Goal: Check status: Check status

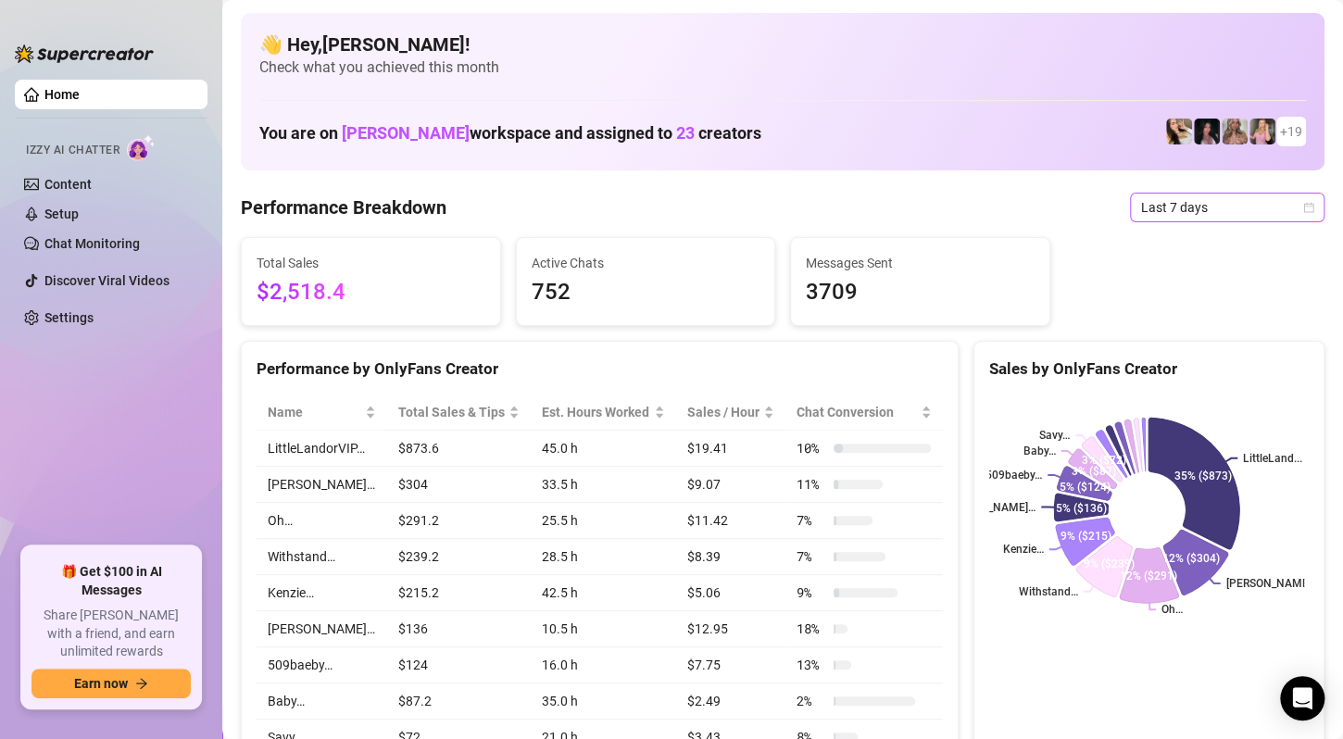
click at [1193, 214] on span "Last 7 days" at bounding box center [1227, 208] width 172 height 28
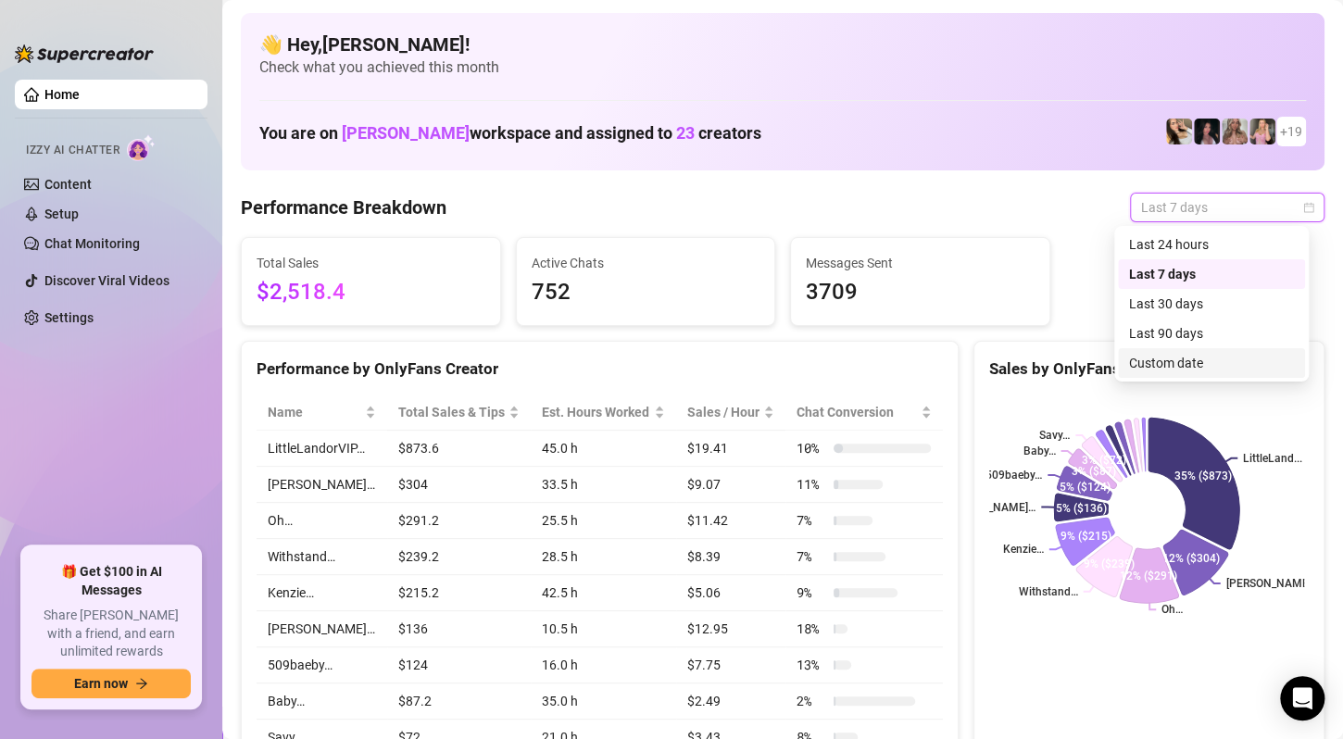
click at [1170, 361] on div "Custom date" at bounding box center [1211, 363] width 165 height 20
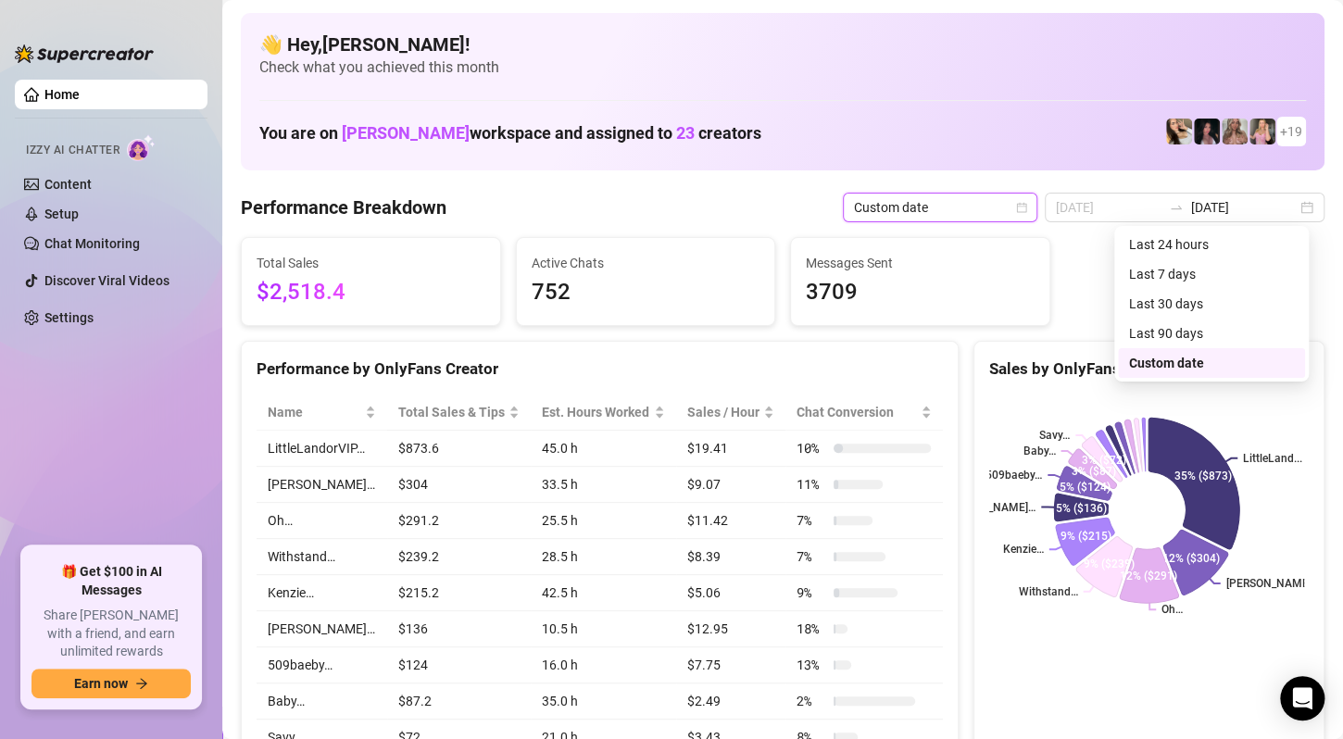
type input "[DATE]"
click at [1103, 459] on div "29" at bounding box center [1110, 464] width 22 height 22
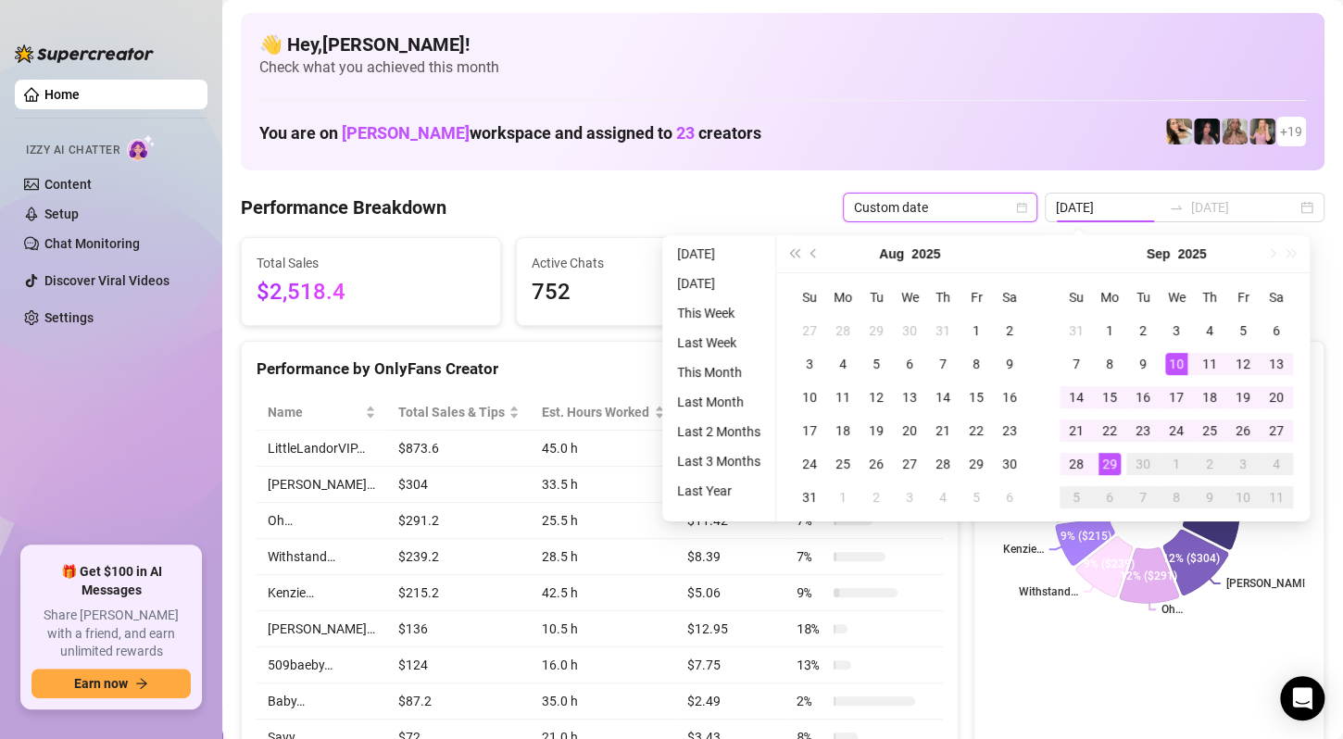
click at [1103, 459] on div "29" at bounding box center [1110, 464] width 22 height 22
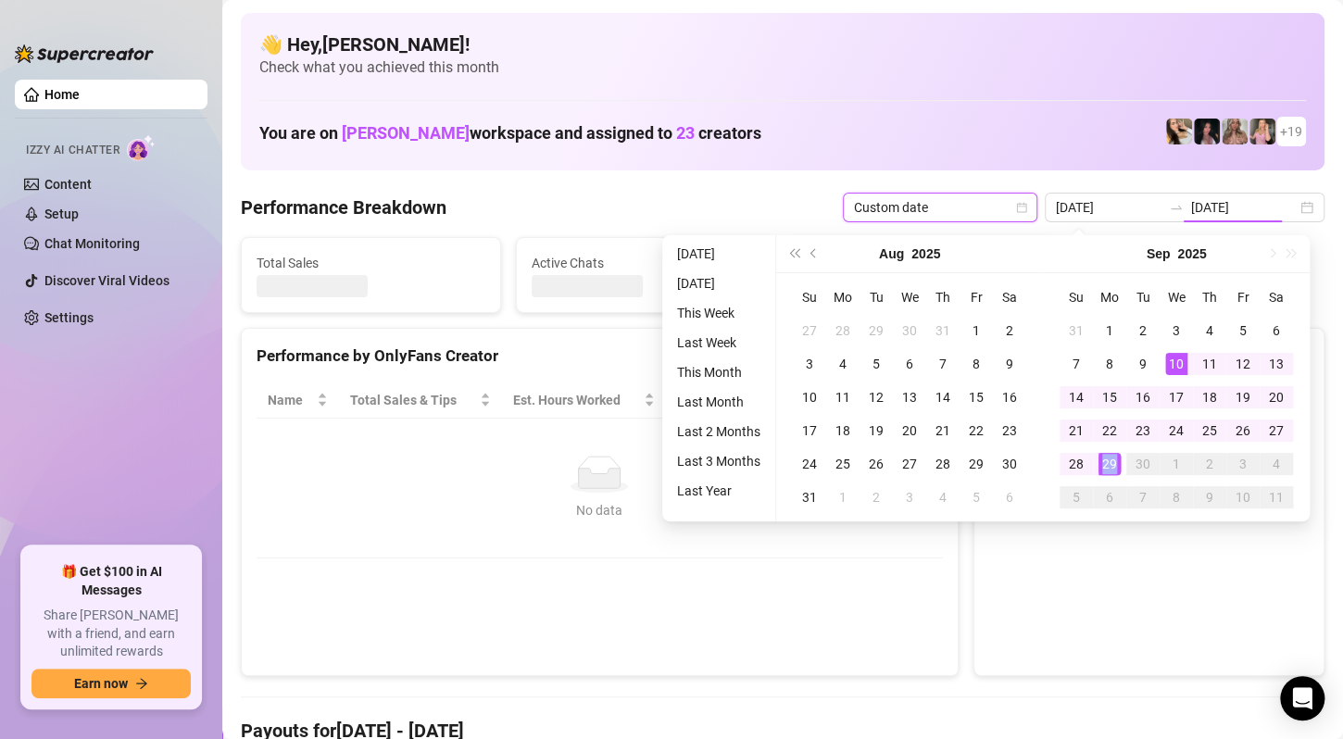
type input "[DATE]"
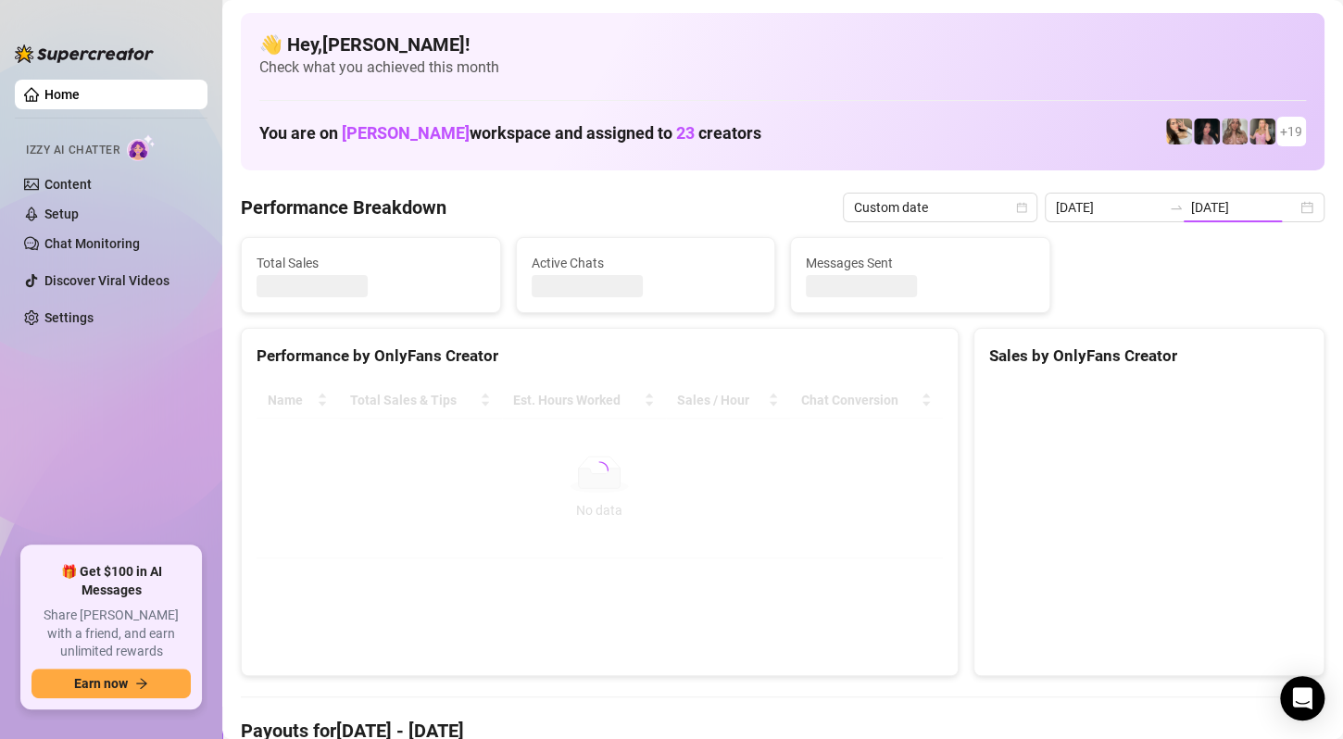
click at [900, 124] on div "You are on [PERSON_NAME] workspace and assigned to 23 creators + 19" at bounding box center [782, 132] width 1047 height 40
